Goal: Information Seeking & Learning: Find specific fact

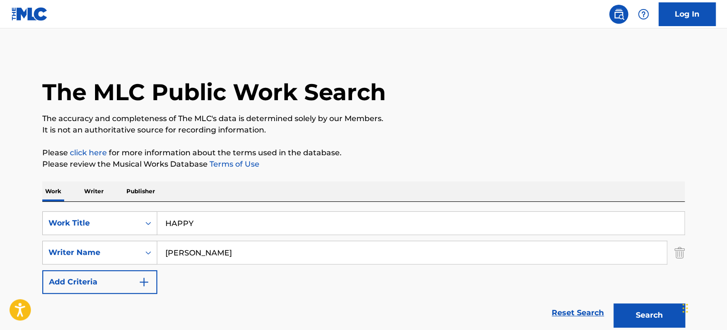
drag, startPoint x: 150, startPoint y: 217, endPoint x: 122, endPoint y: 210, distance: 29.3
click at [137, 213] on div "SearchWithCriteriaa70d51fa-ac63-4601-9048-c79cb1556053 Work Title HAPPY" at bounding box center [363, 224] width 643 height 24
paste input "SHUT 'EM DOWN"
type input "SHUT 'EM DOWN"
drag, startPoint x: 272, startPoint y: 260, endPoint x: 123, endPoint y: 244, distance: 149.7
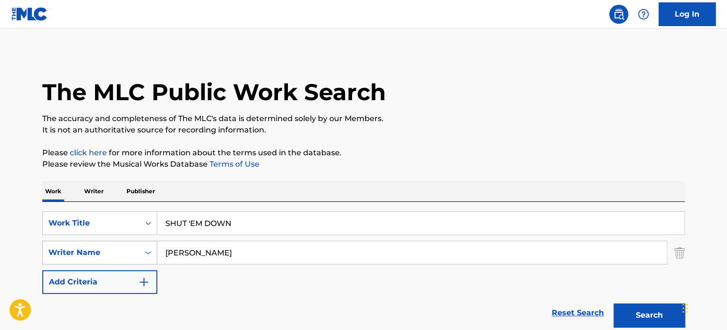
click at [121, 243] on div "SearchWithCriteria0e4eedca-85be-44bd-853c-24e3be7815c8 Writer Name [PERSON_NAME]" at bounding box center [363, 253] width 643 height 24
paste input "[PERSON_NAME]"
type input "[PERSON_NAME]"
click at [671, 313] on button "Search" at bounding box center [649, 316] width 71 height 24
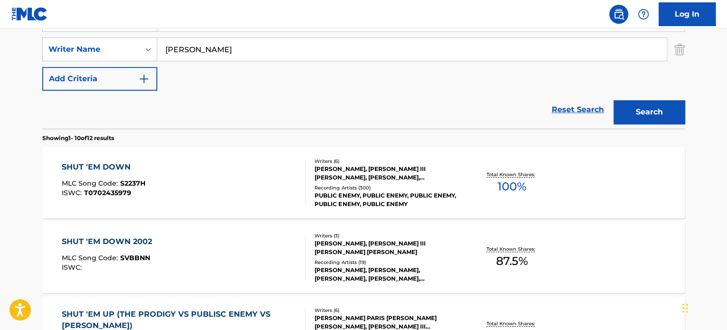
scroll to position [271, 0]
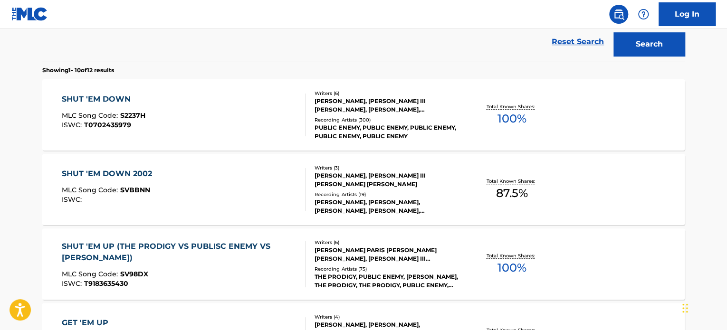
click at [390, 117] on div "Recording Artists ( 300 )" at bounding box center [387, 119] width 144 height 7
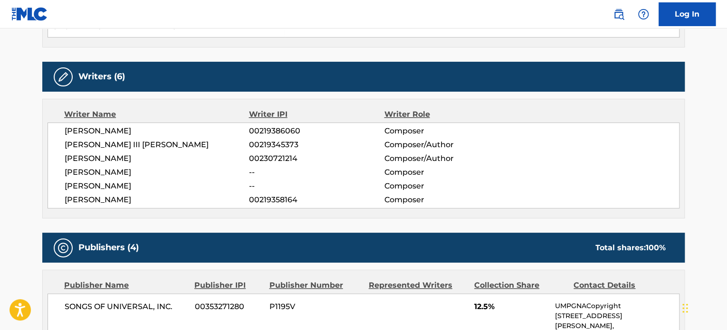
scroll to position [283, 0]
